Goal: Information Seeking & Learning: Learn about a topic

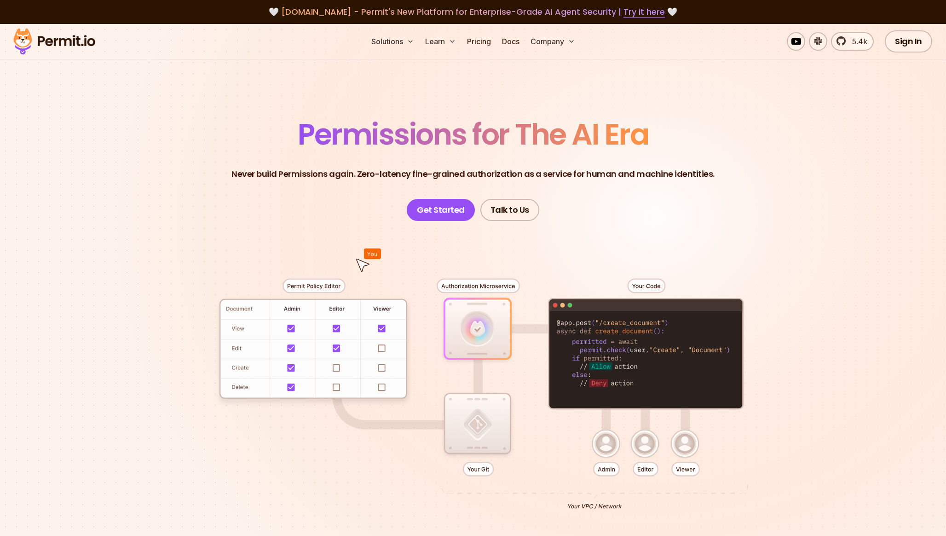
click at [289, 329] on div at bounding box center [473, 390] width 644 height 339
click at [339, 330] on div at bounding box center [473, 390] width 644 height 339
click at [379, 328] on div at bounding box center [473, 390] width 644 height 339
click at [382, 351] on div at bounding box center [473, 390] width 644 height 339
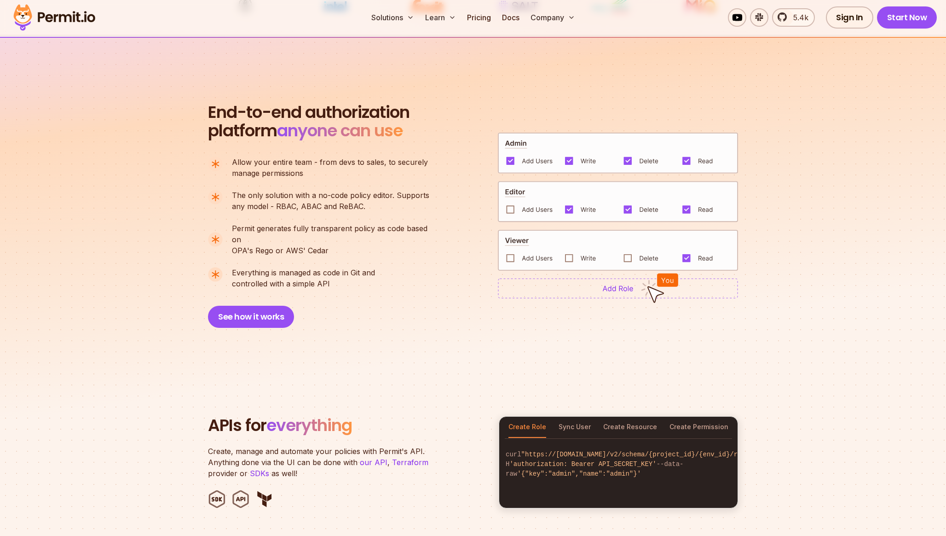
scroll to position [596, 0]
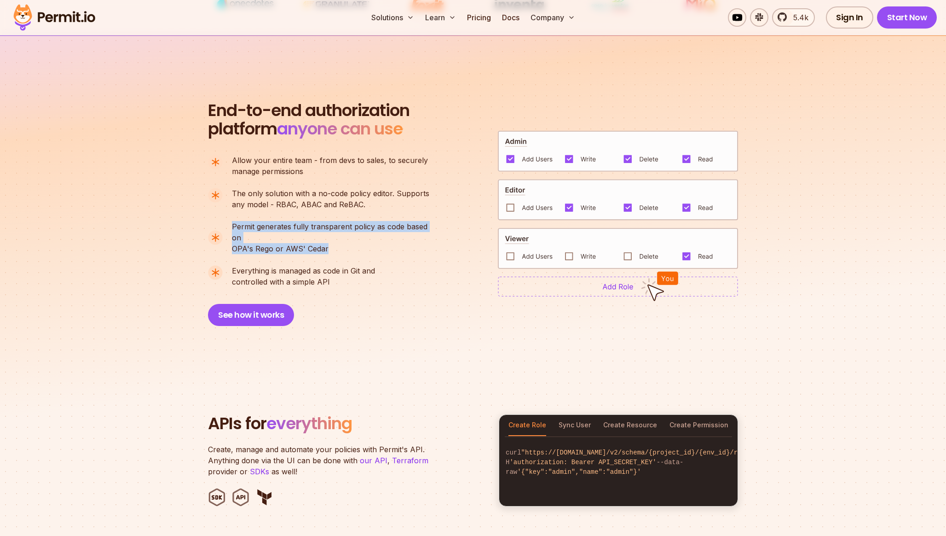
drag, startPoint x: 233, startPoint y: 225, endPoint x: 339, endPoint y: 239, distance: 107.3
click at [339, 239] on p "Permit generates fully transparent policy as code based on OPA's [PERSON_NAME] …" at bounding box center [334, 237] width 205 height 33
drag, startPoint x: 230, startPoint y: 256, endPoint x: 367, endPoint y: 270, distance: 137.8
click at [367, 270] on li "Everything is managed as code in Git and controlled with a simple API" at bounding box center [322, 276] width 229 height 22
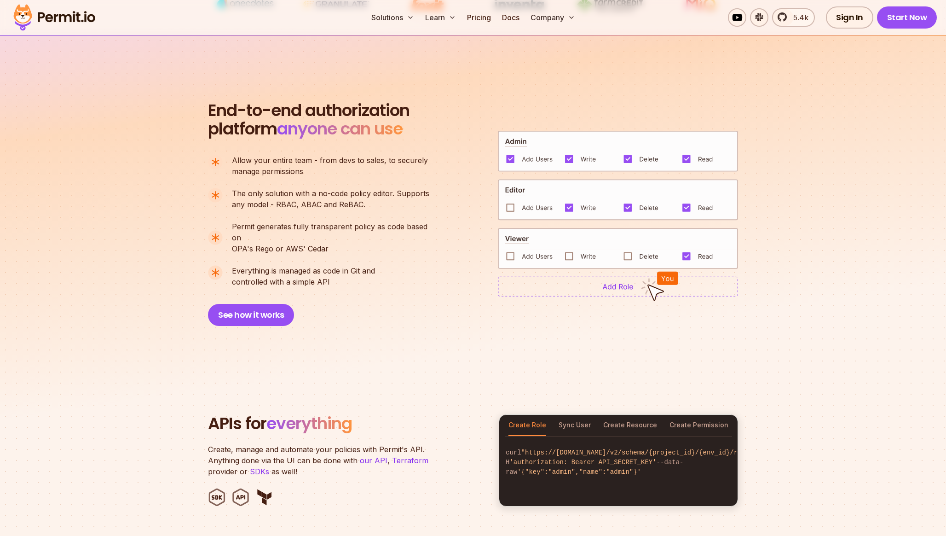
scroll to position [609, 0]
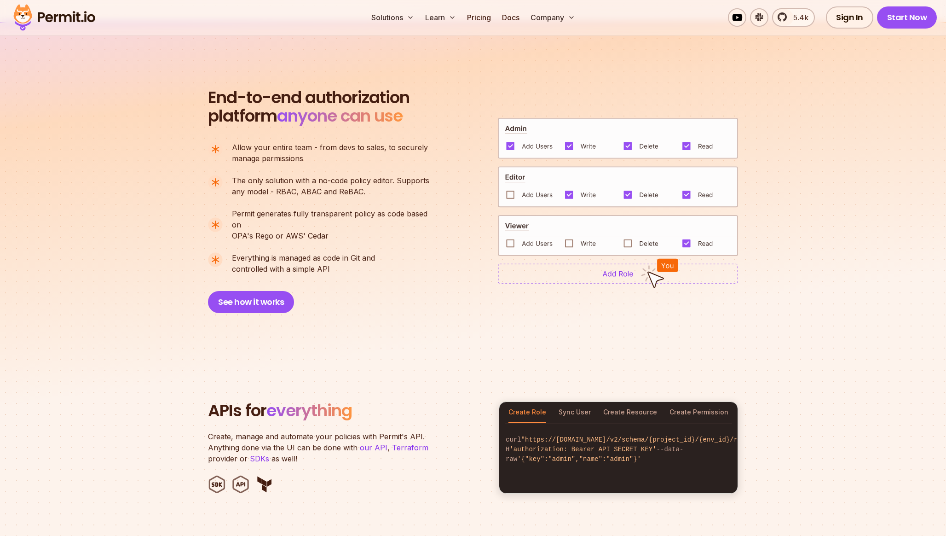
click at [371, 252] on span "Everything is managed as code in Git and" at bounding box center [303, 257] width 143 height 11
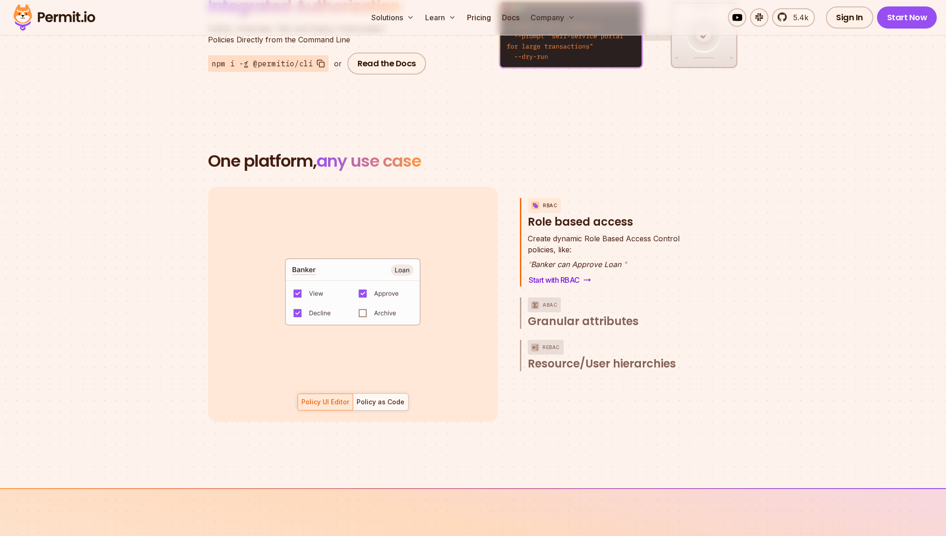
scroll to position [1219, 0]
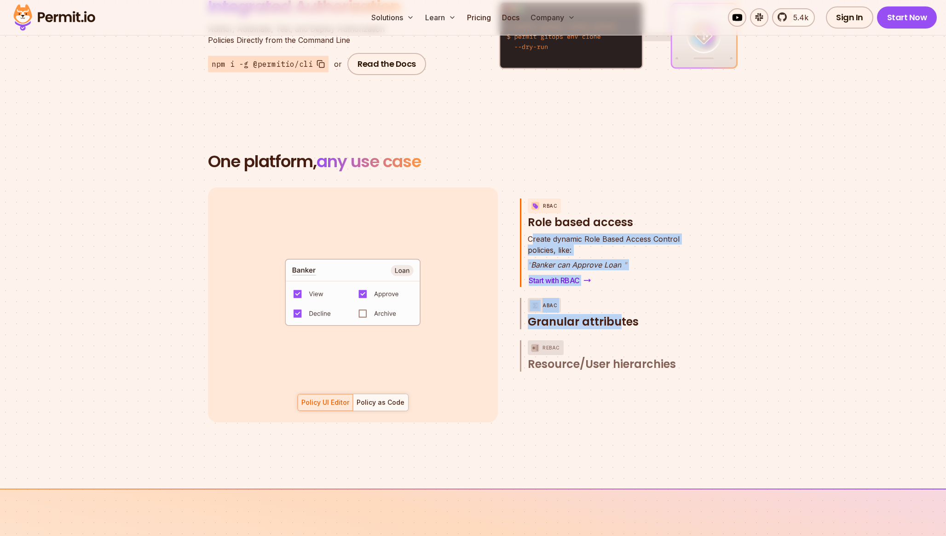
drag, startPoint x: 531, startPoint y: 228, endPoint x: 617, endPoint y: 310, distance: 118.8
click at [617, 310] on div "RBAC Role based access Create dynamic Role Based Access Control policies, like:…" at bounding box center [609, 304] width 179 height 235
click at [617, 314] on span "Granular attributes" at bounding box center [583, 321] width 111 height 15
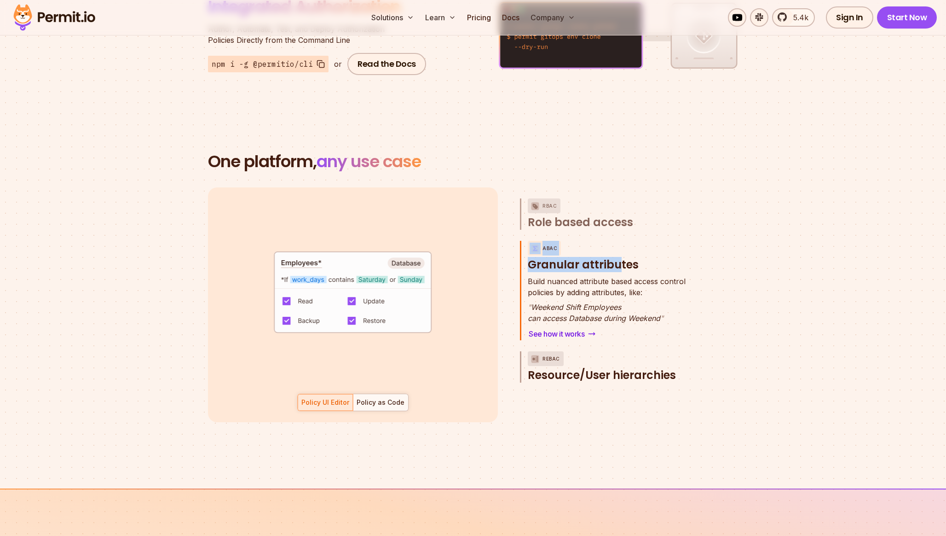
click at [605, 351] on button "ReBAC Resource/User hierarchies" at bounding box center [614, 366] width 172 height 31
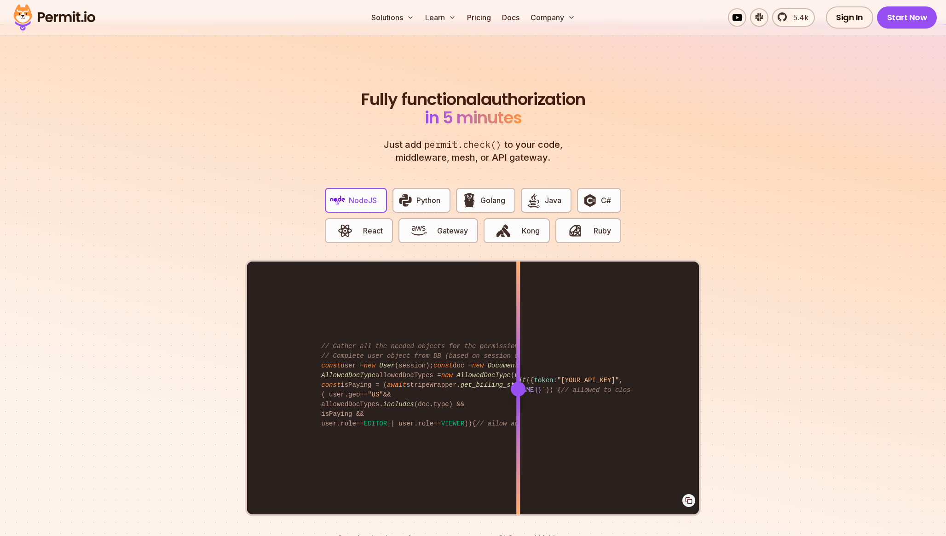
scroll to position [1689, 0]
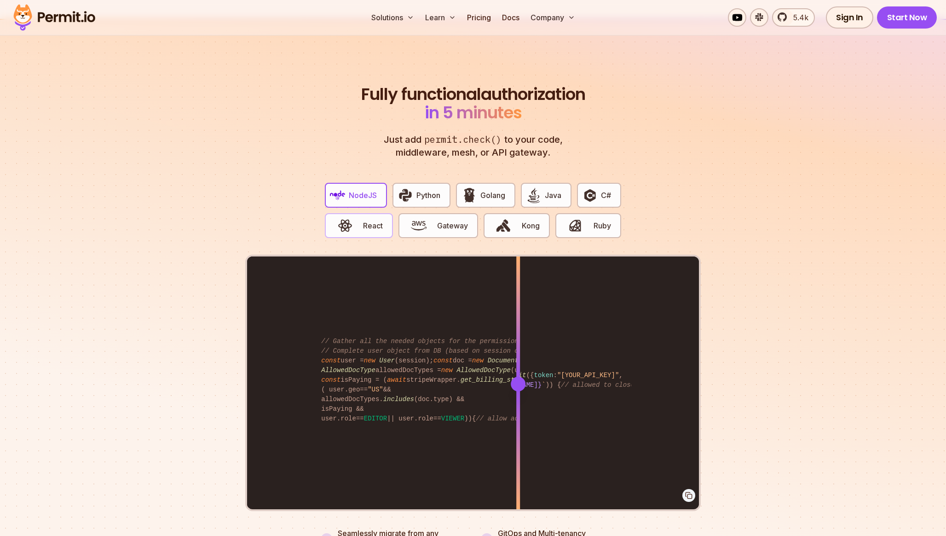
click at [380, 220] on span "React" at bounding box center [373, 225] width 20 height 11
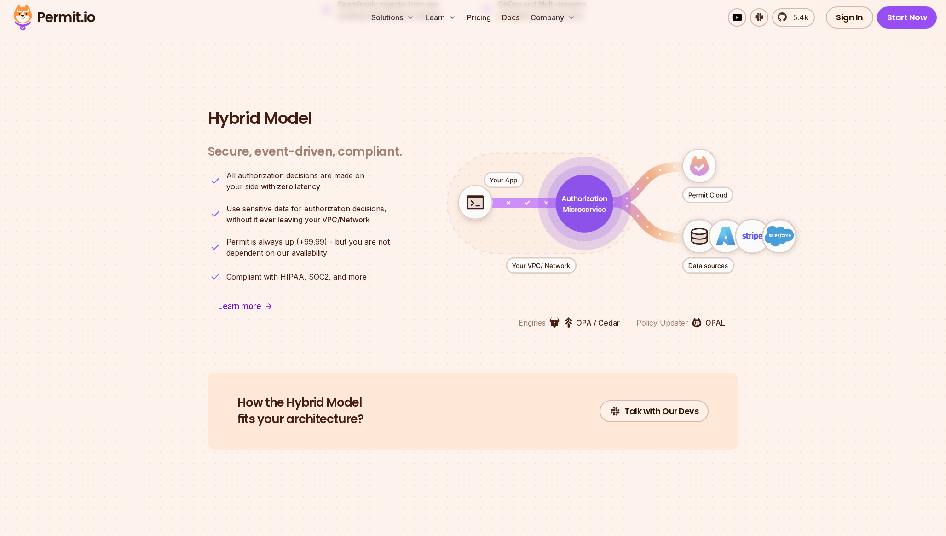
scroll to position [2219, 0]
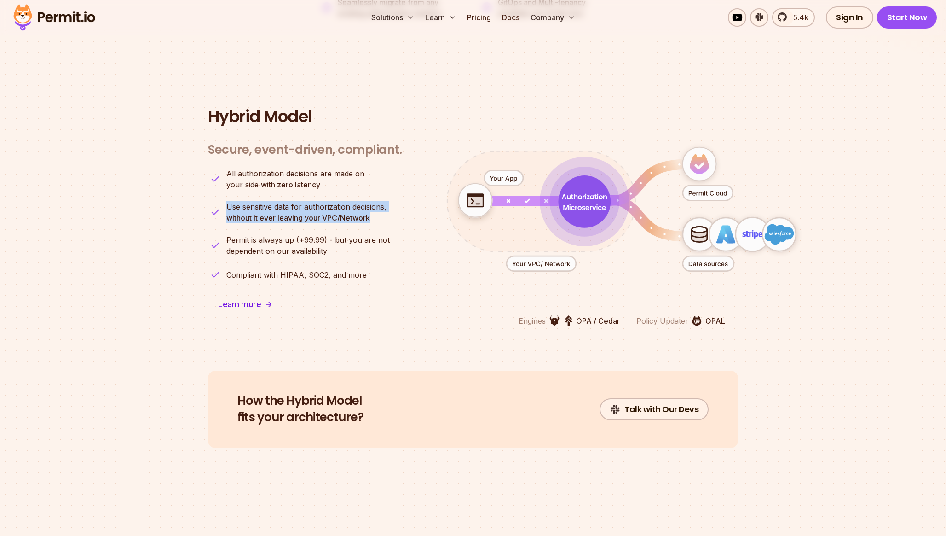
drag, startPoint x: 227, startPoint y: 199, endPoint x: 388, endPoint y: 207, distance: 160.8
click at [388, 207] on li "Use sensitive data for authorization decisions, without it ever leaving your VP…" at bounding box center [305, 212] width 194 height 22
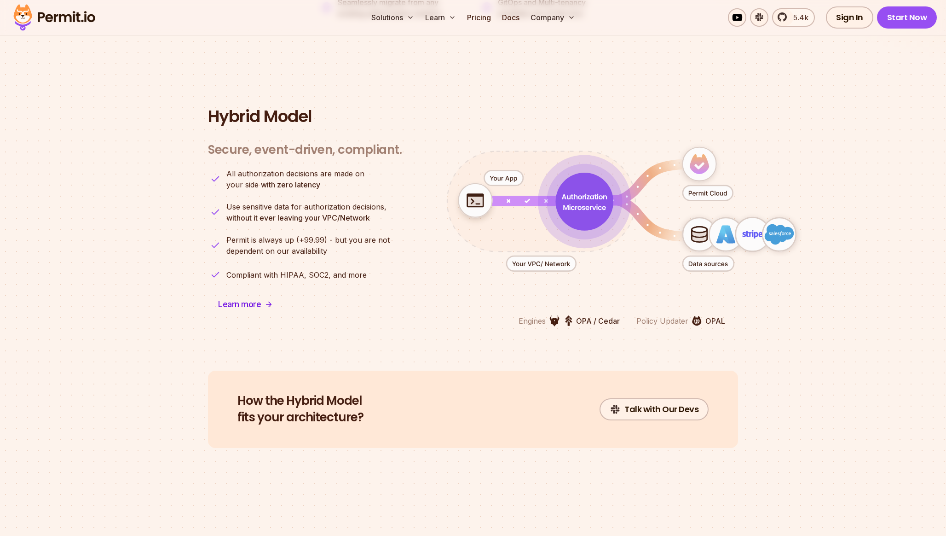
drag, startPoint x: 229, startPoint y: 229, endPoint x: 372, endPoint y: 242, distance: 143.2
click at [372, 242] on p "Permit is always up (+99.99) - but you are not dependent on our availability" at bounding box center [307, 245] width 163 height 22
click at [710, 256] on icon "animation" at bounding box center [708, 263] width 51 height 15
click at [698, 256] on icon "animation" at bounding box center [708, 263] width 51 height 15
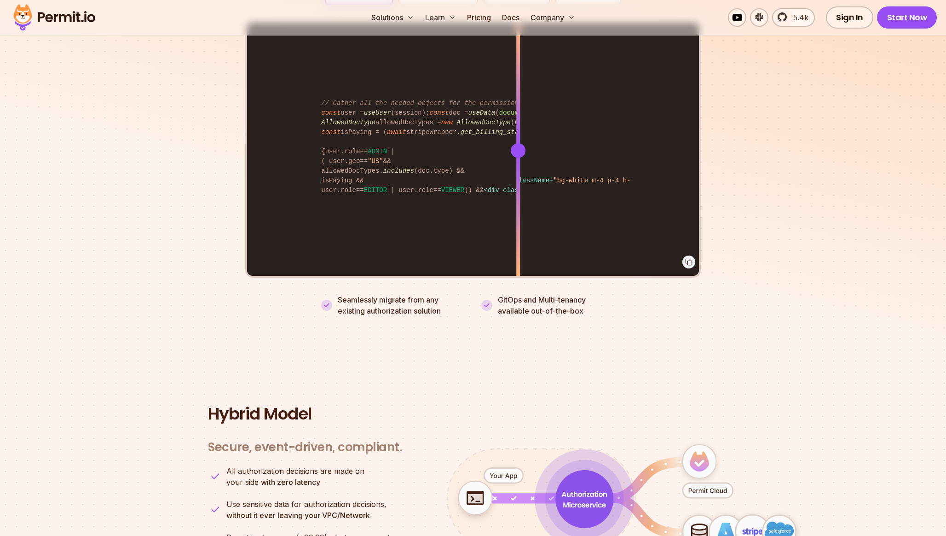
scroll to position [1450, 0]
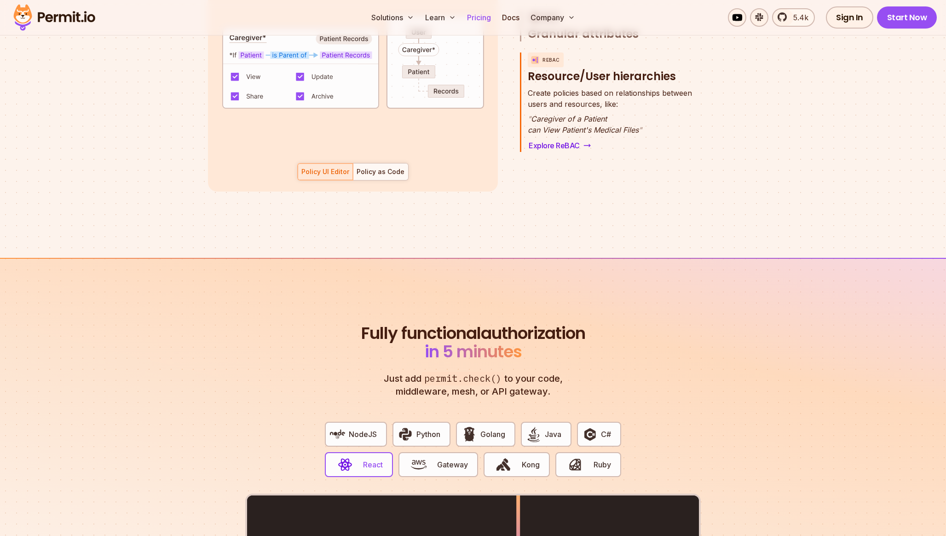
click at [480, 17] on link "Pricing" at bounding box center [478, 17] width 31 height 18
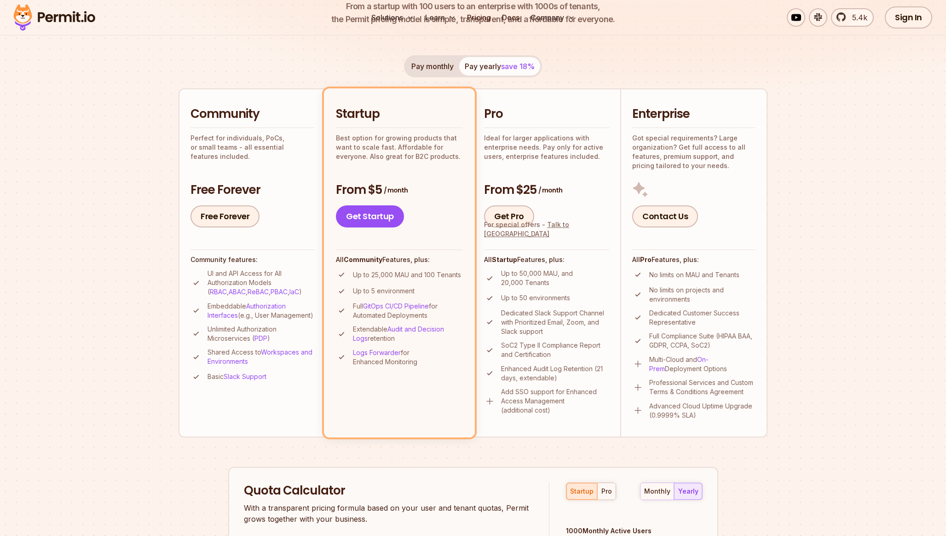
scroll to position [161, 0]
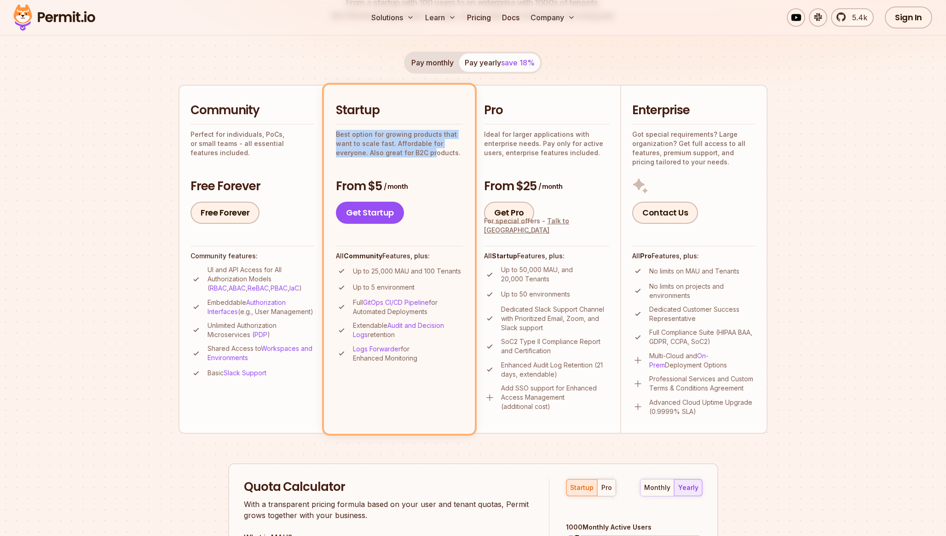
drag, startPoint x: 332, startPoint y: 133, endPoint x: 432, endPoint y: 155, distance: 101.9
click at [432, 156] on li "Startup Best option for growing products that want to scale fast. Affordable fo…" at bounding box center [399, 259] width 151 height 348
click at [432, 155] on p "Best option for growing products that want to scale fast. Affordable for everyo…" at bounding box center [399, 144] width 127 height 28
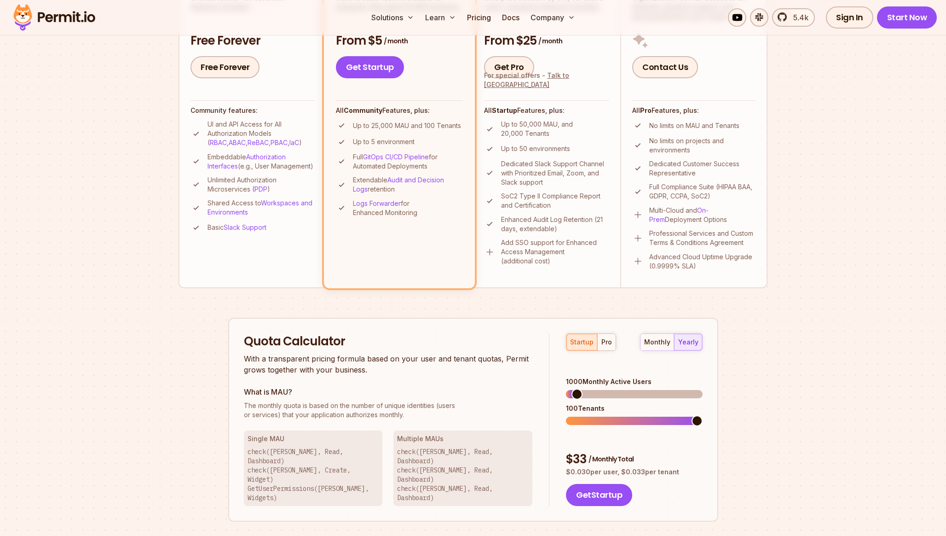
scroll to position [0, 0]
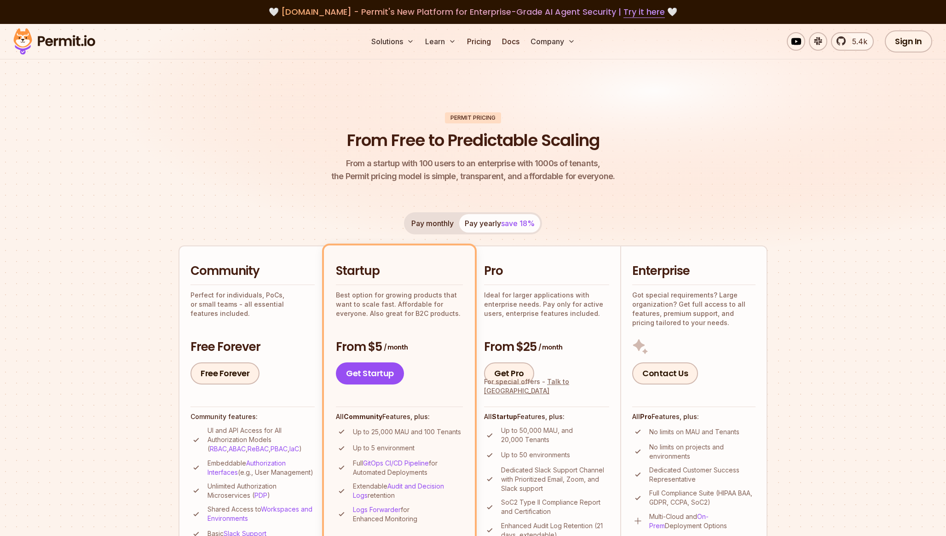
click at [836, 98] on img at bounding box center [473, 150] width 946 height 252
